Goal: Task Accomplishment & Management: Manage account settings

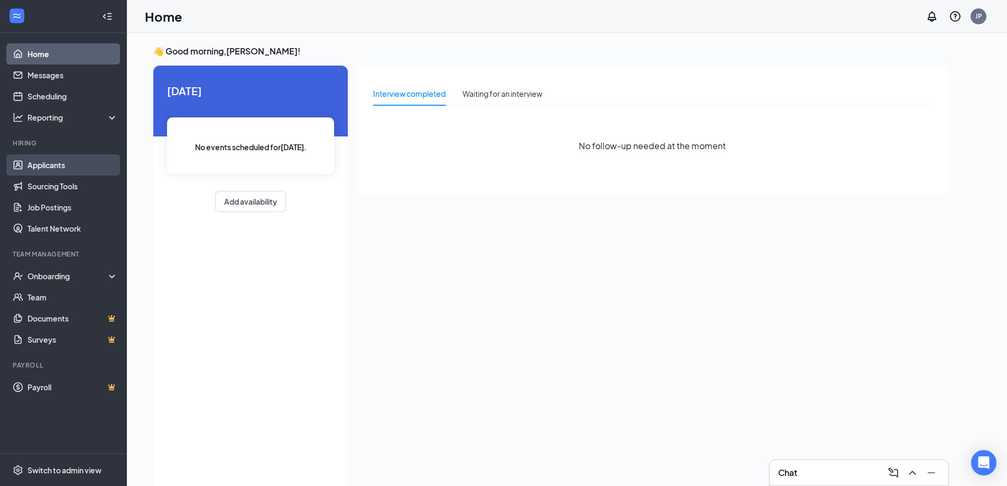
click at [39, 173] on link "Applicants" at bounding box center [72, 164] width 90 height 21
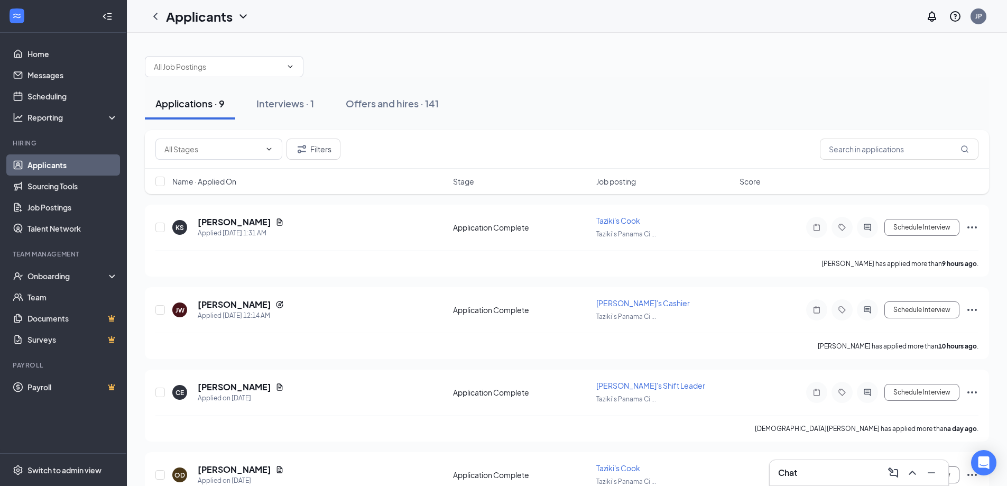
click at [829, 478] on div "Chat" at bounding box center [859, 472] width 162 height 17
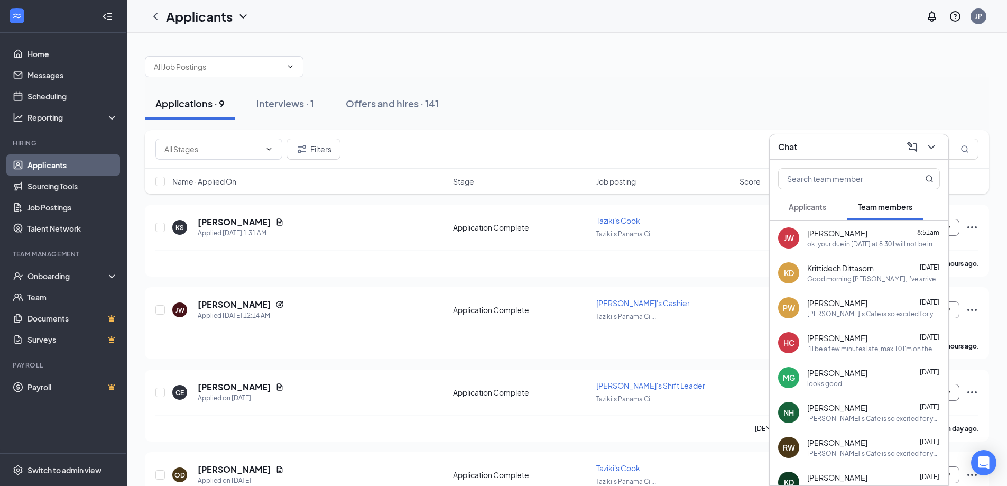
click at [807, 208] on span "Applicants" at bounding box center [808, 207] width 38 height 10
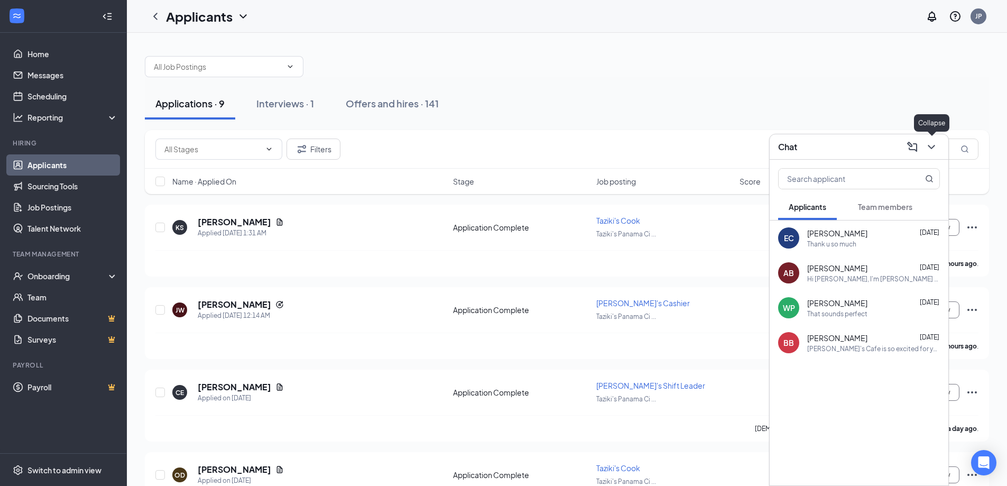
click at [925, 144] on icon "ChevronDown" at bounding box center [931, 147] width 13 height 13
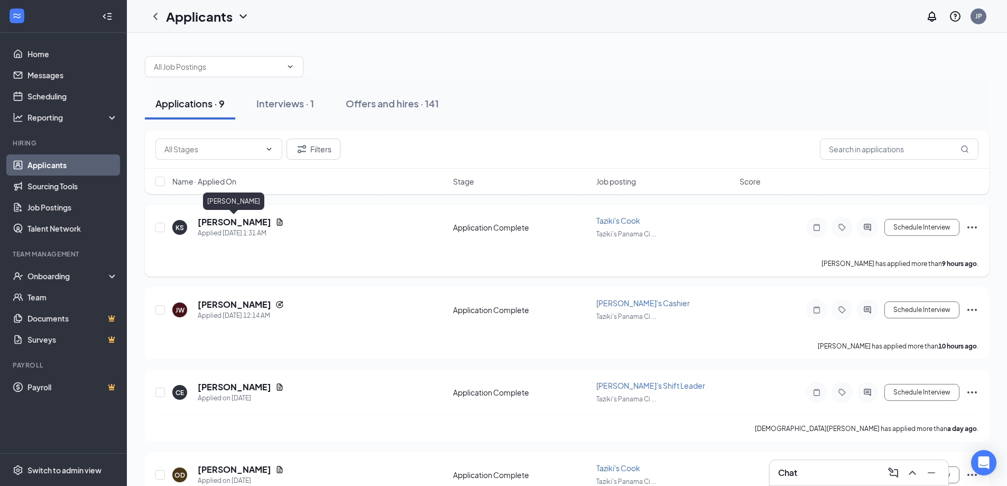
click at [245, 224] on h5 "[PERSON_NAME]" at bounding box center [234, 222] width 73 height 12
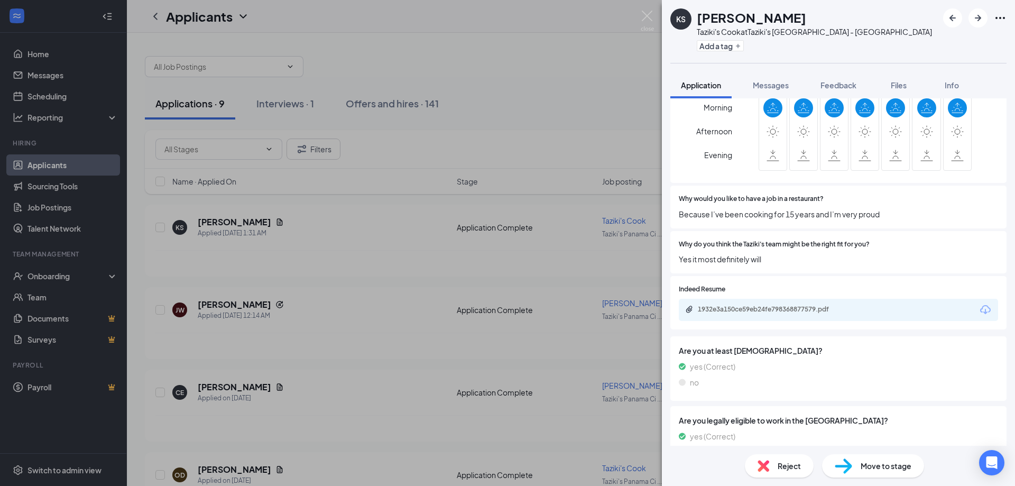
scroll to position [370, 0]
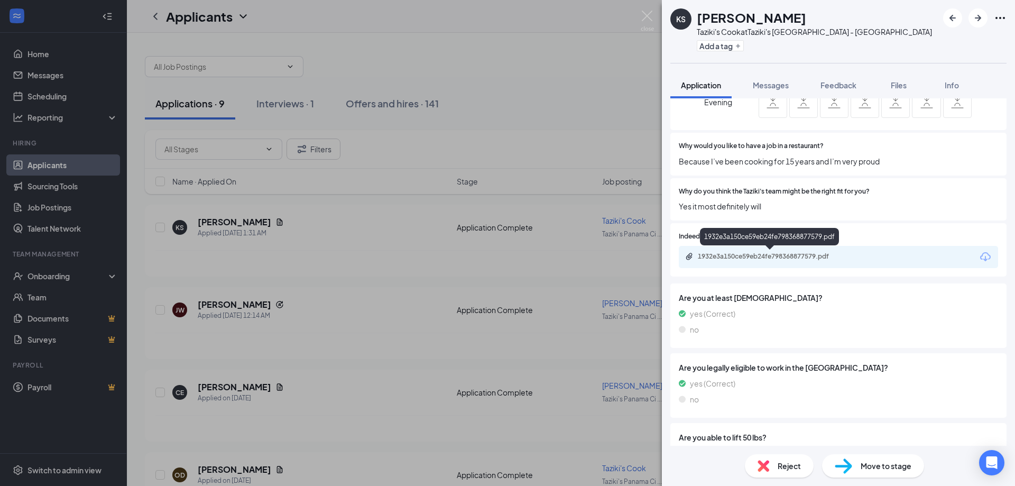
click at [748, 257] on div "1932e3a150ce59eb24fe798368877579.pdf" at bounding box center [772, 256] width 148 height 8
